Goal: Find specific page/section: Find specific page/section

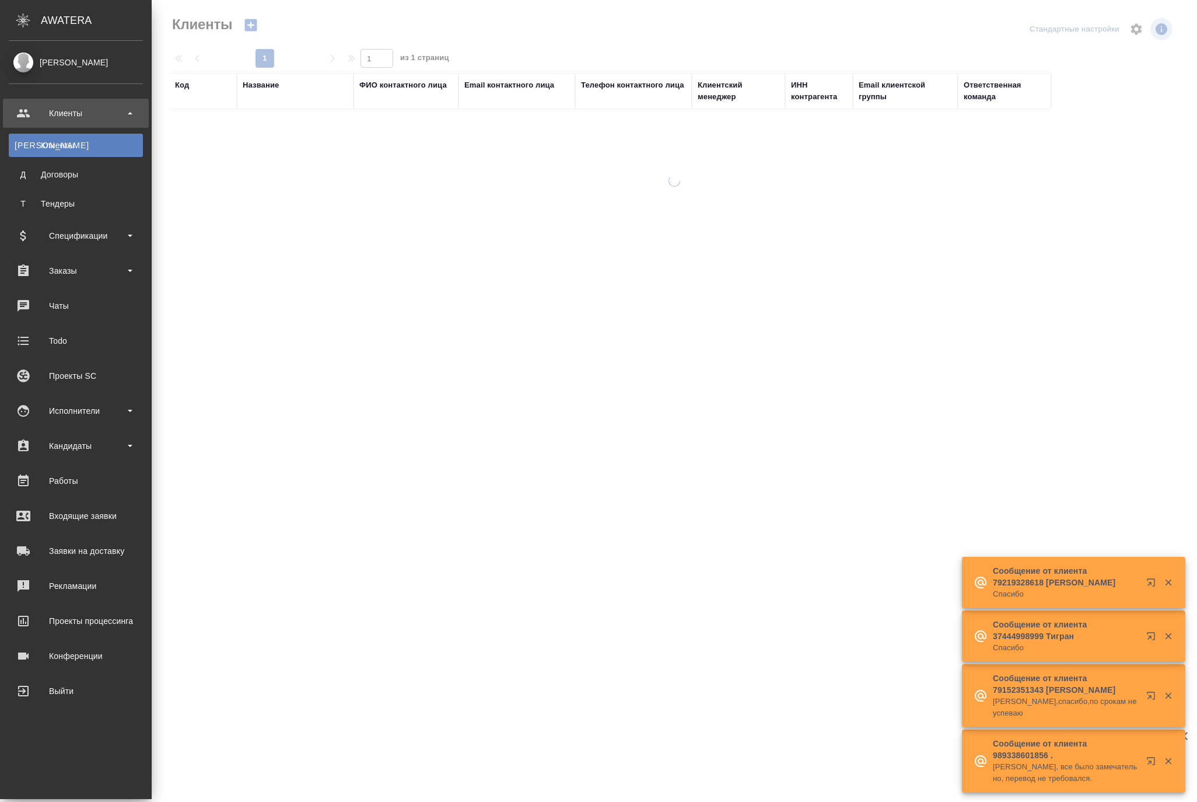
select select "RU"
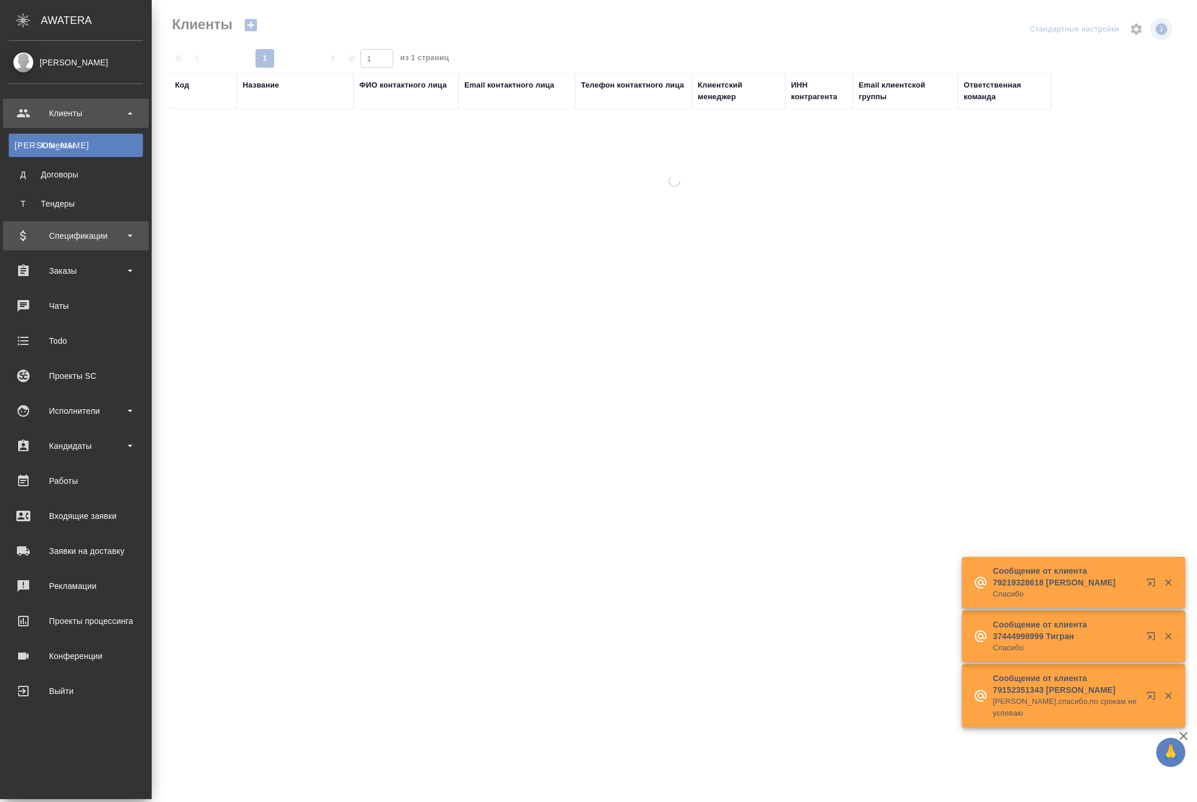
click at [61, 236] on div "Спецификации" at bounding box center [76, 236] width 134 height 18
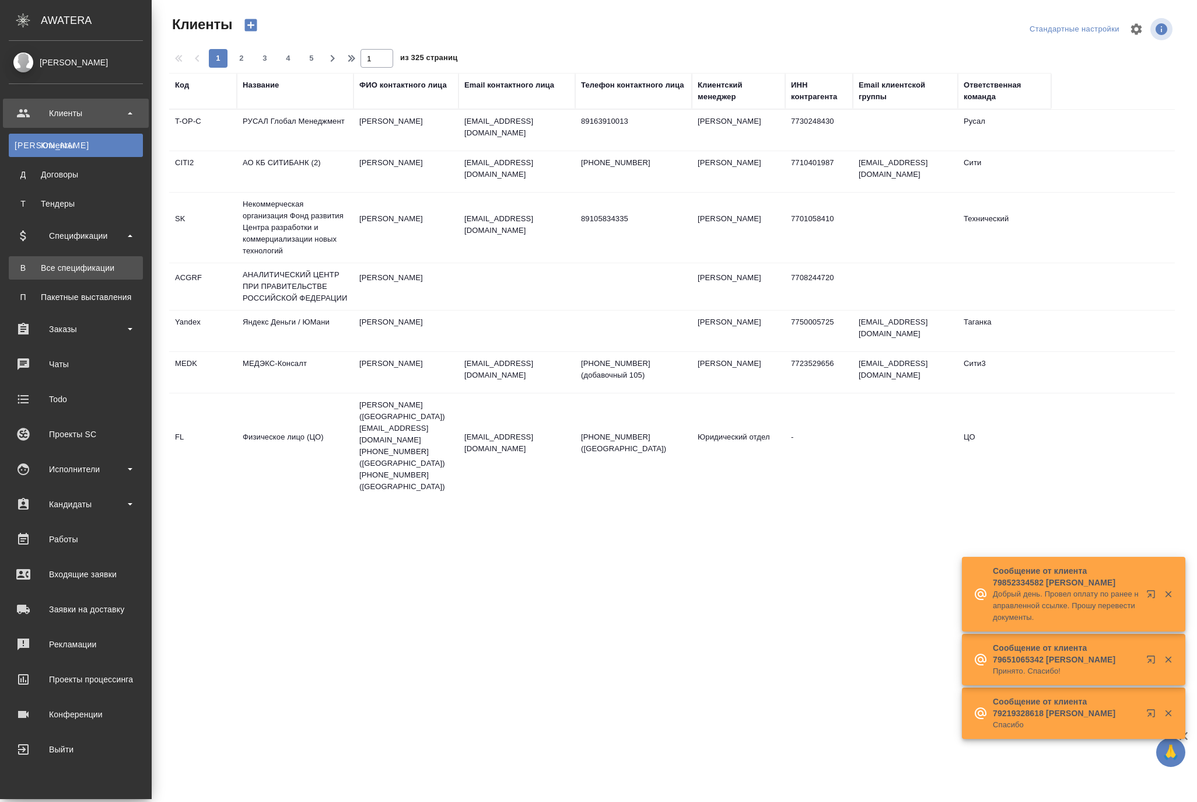
click at [74, 264] on div "Все спецификации" at bounding box center [76, 268] width 123 height 12
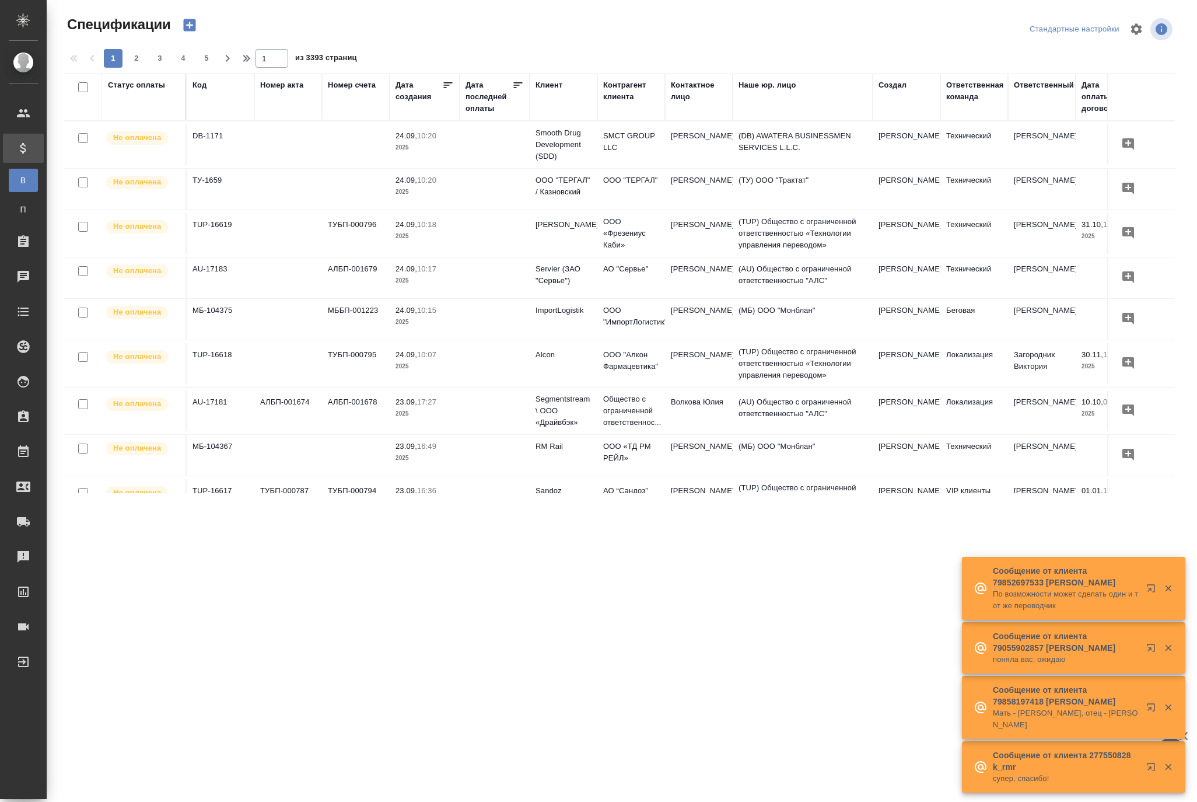
click at [195, 32] on icon "button" at bounding box center [189, 25] width 12 height 12
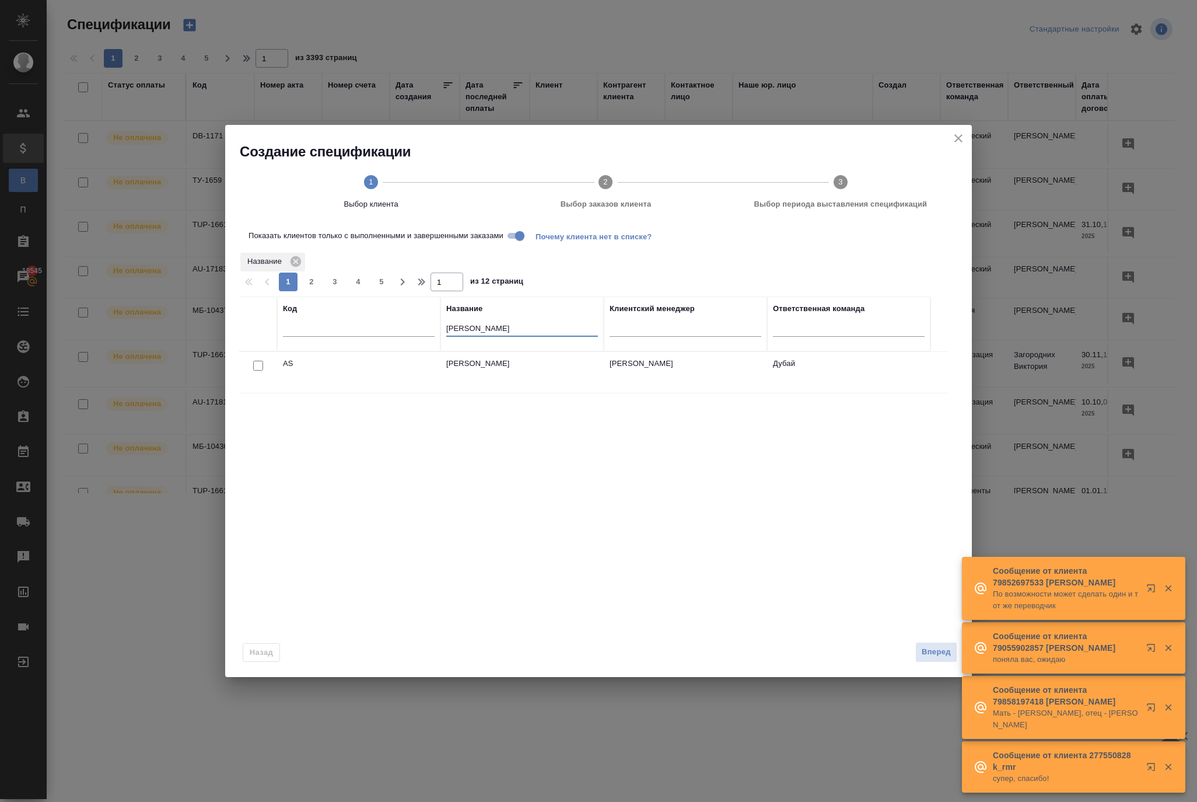
click at [480, 333] on input "[PERSON_NAME]" at bounding box center [522, 329] width 152 height 15
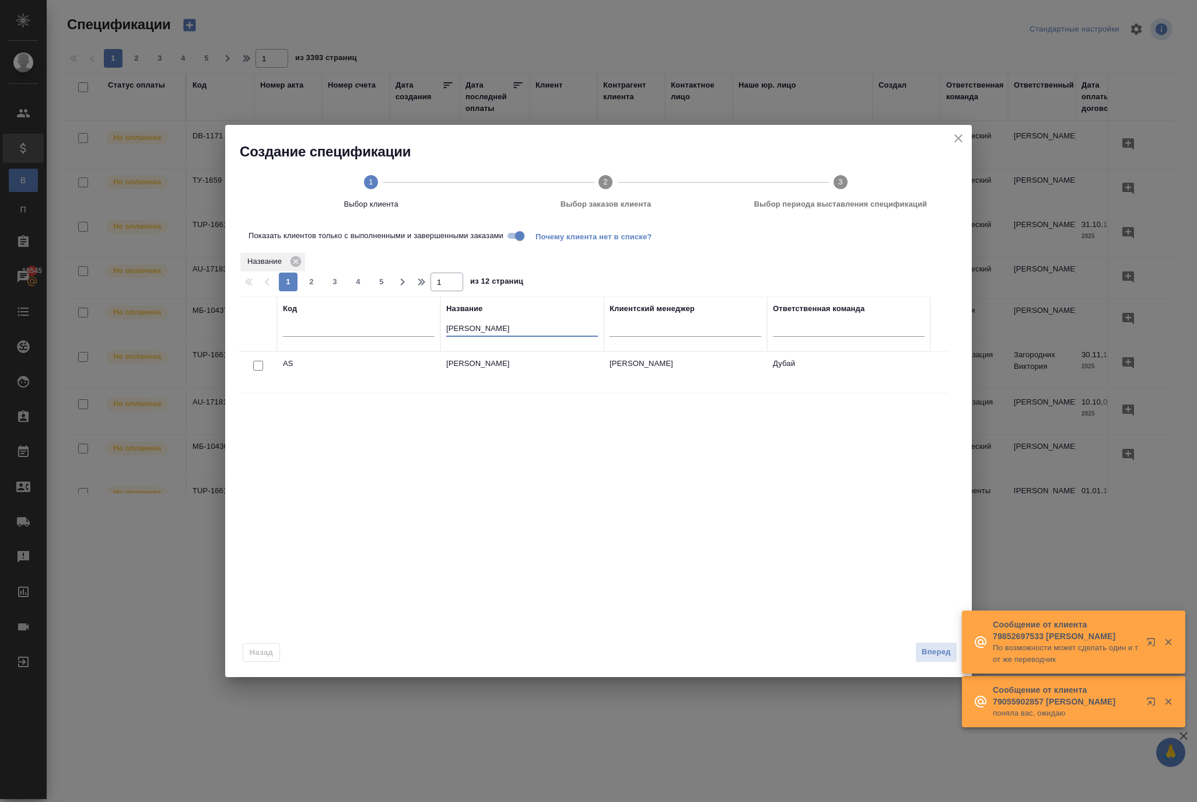
drag, startPoint x: 480, startPoint y: 333, endPoint x: 394, endPoint y: 329, distance: 85.3
click at [399, 329] on tr "Код Название [PERSON_NAME] менеджер Ответственная команда" at bounding box center [584, 323] width 691 height 55
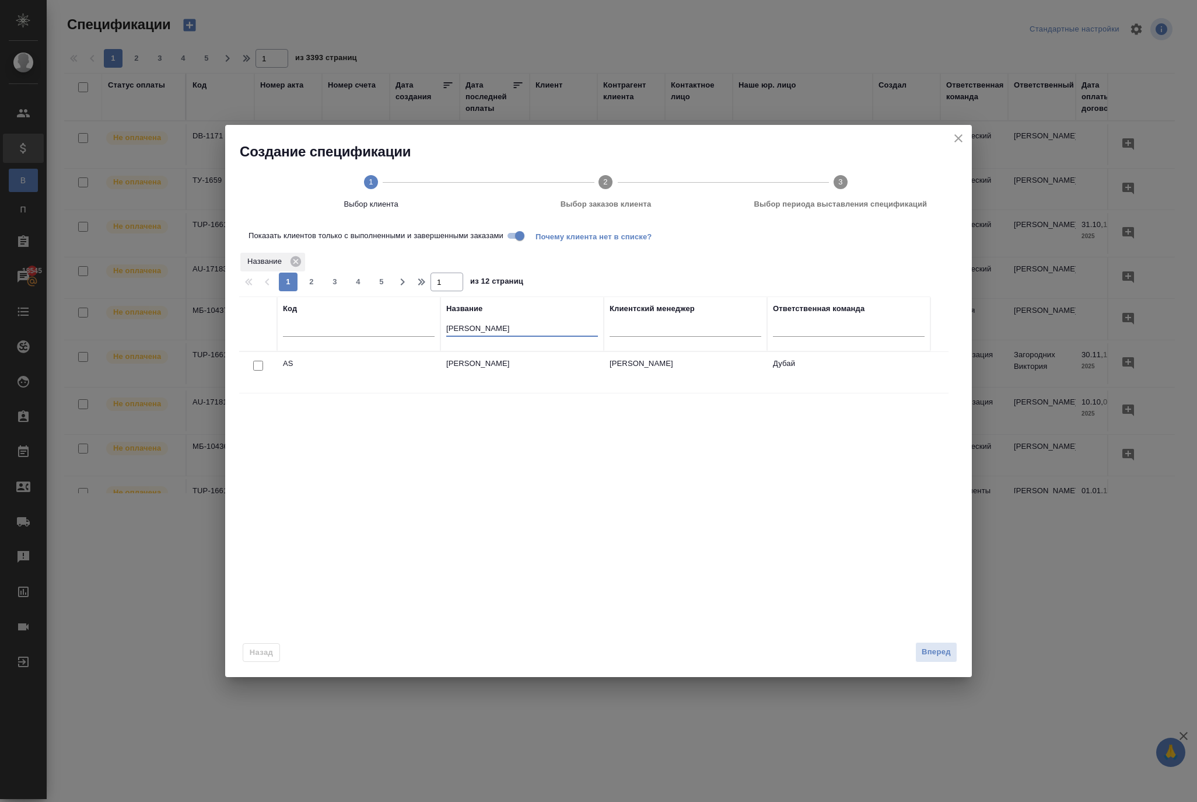
click at [477, 337] on input "[PERSON_NAME]" at bounding box center [522, 329] width 152 height 15
type input "a"
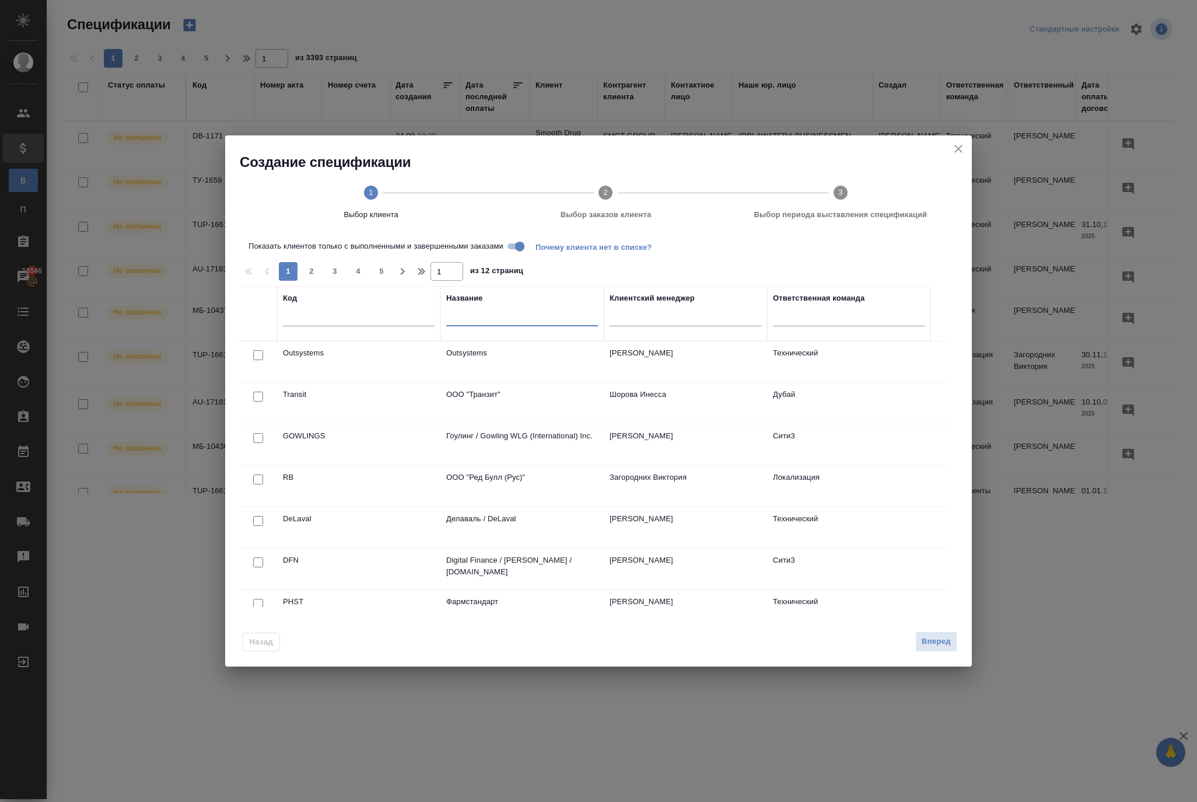
click at [952, 146] on icon "close" at bounding box center [959, 149] width 14 height 14
